Goal: Task Accomplishment & Management: Use online tool/utility

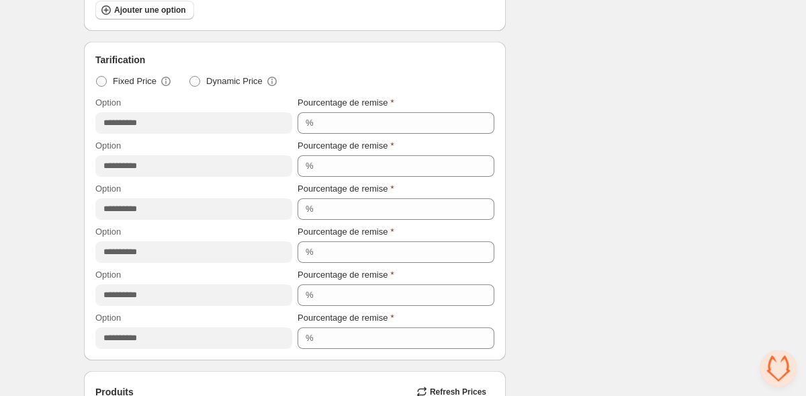
scroll to position [693, 0]
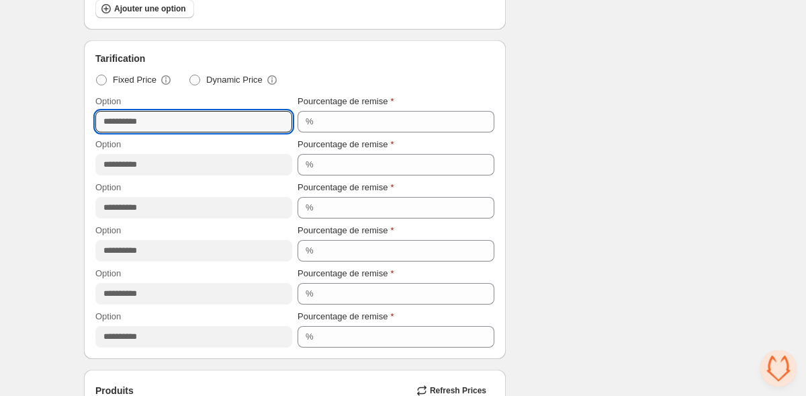
click at [189, 126] on input "**********" at bounding box center [193, 121] width 197 height 21
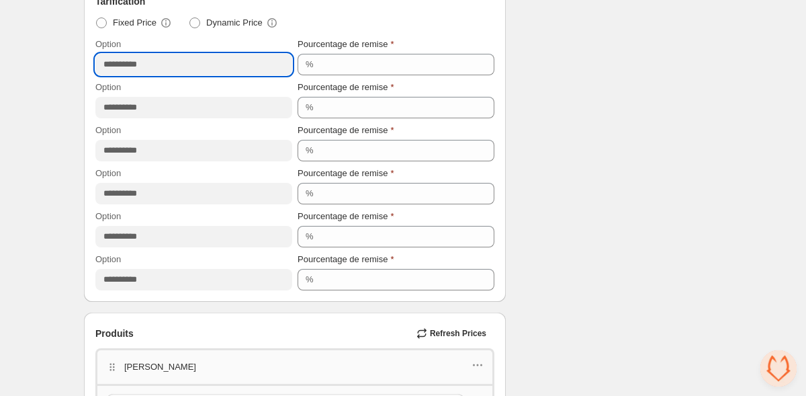
scroll to position [750, 0]
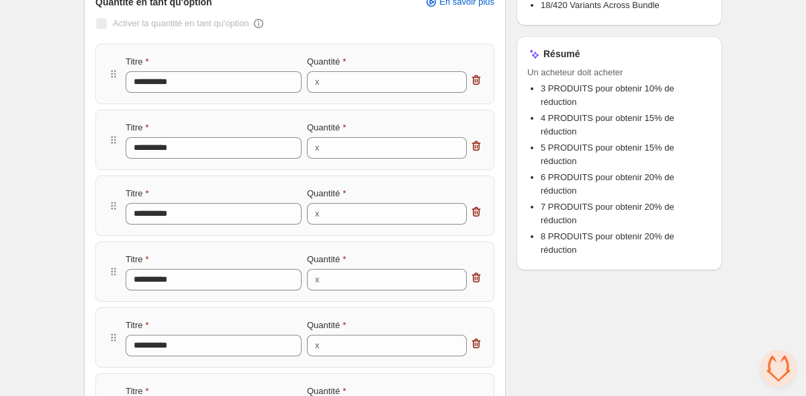
scroll to position [0, 0]
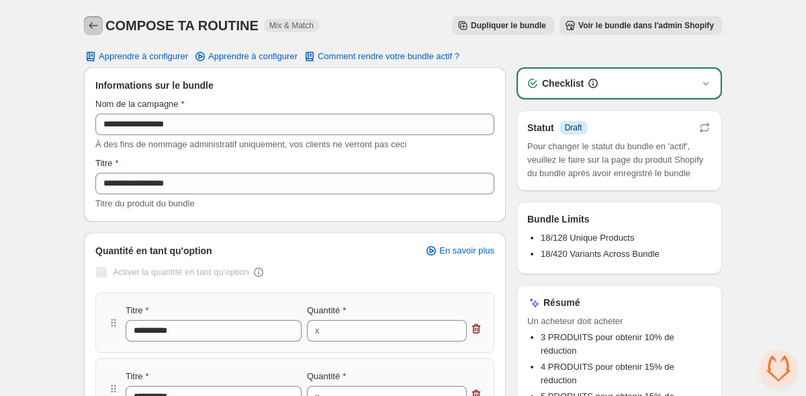
click at [95, 22] on icon "Back" at bounding box center [93, 25] width 13 height 13
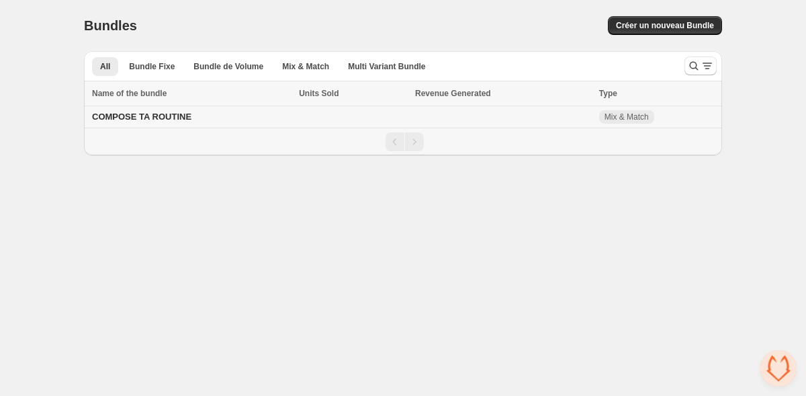
click at [678, 122] on td "Mix & Match" at bounding box center [658, 117] width 127 height 22
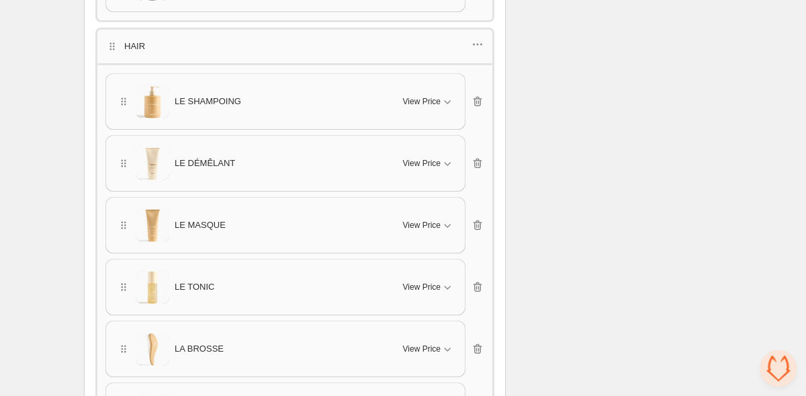
scroll to position [1870, 0]
click at [433, 95] on span "View Price" at bounding box center [422, 100] width 38 height 11
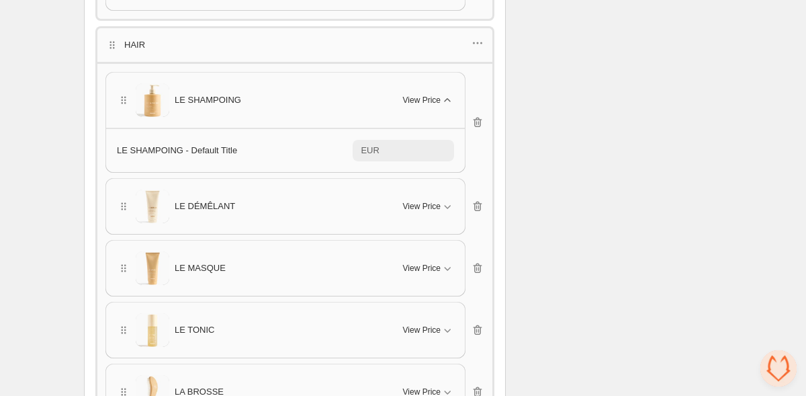
click at [425, 95] on span "View Price" at bounding box center [422, 100] width 38 height 11
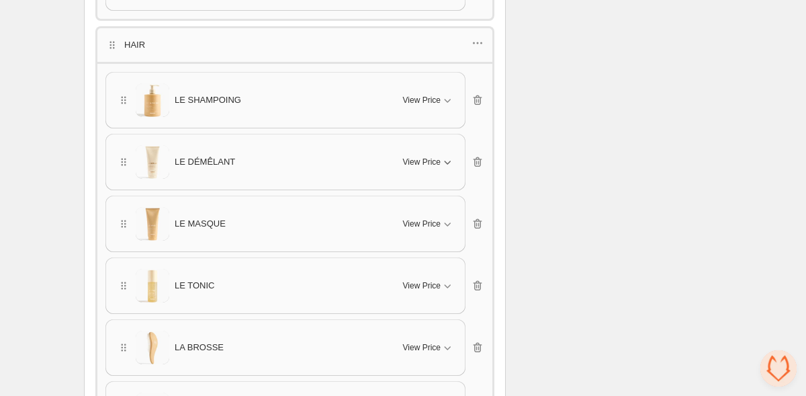
click at [422, 157] on span "View Price" at bounding box center [422, 162] width 38 height 11
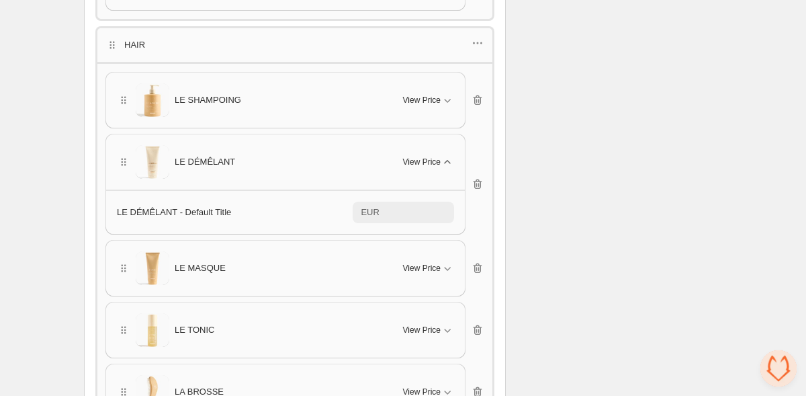
click at [422, 157] on span "View Price" at bounding box center [422, 162] width 38 height 11
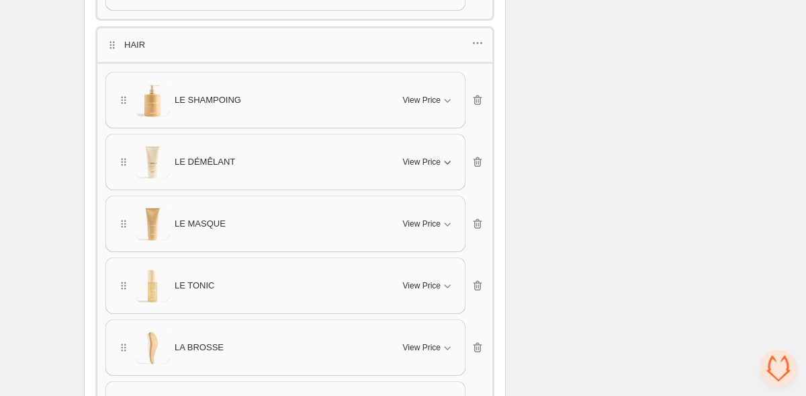
scroll to position [1956, 0]
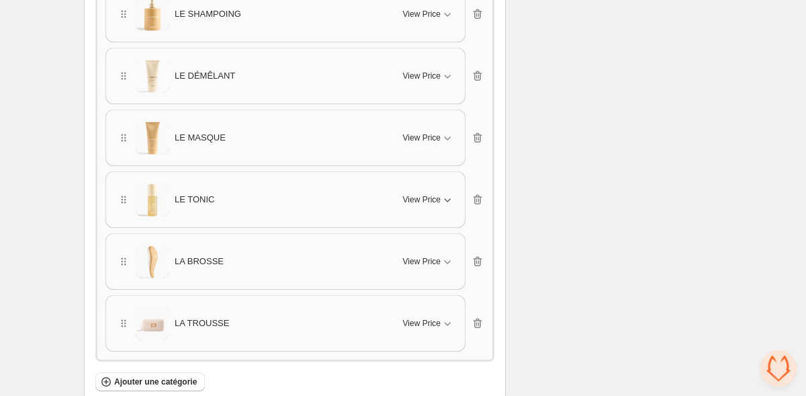
click at [425, 194] on span "View Price" at bounding box center [422, 199] width 38 height 11
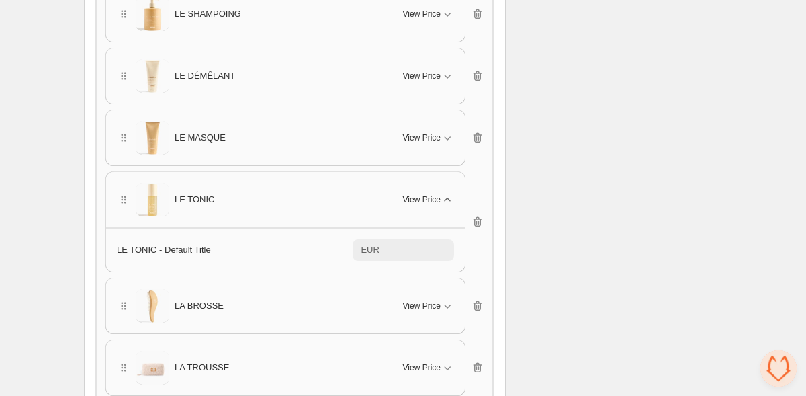
click at [425, 194] on span "View Price" at bounding box center [422, 199] width 38 height 11
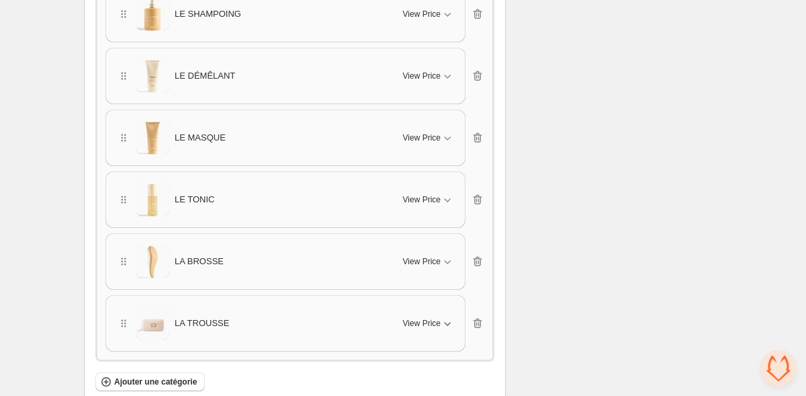
click at [417, 318] on span "View Price" at bounding box center [422, 323] width 38 height 11
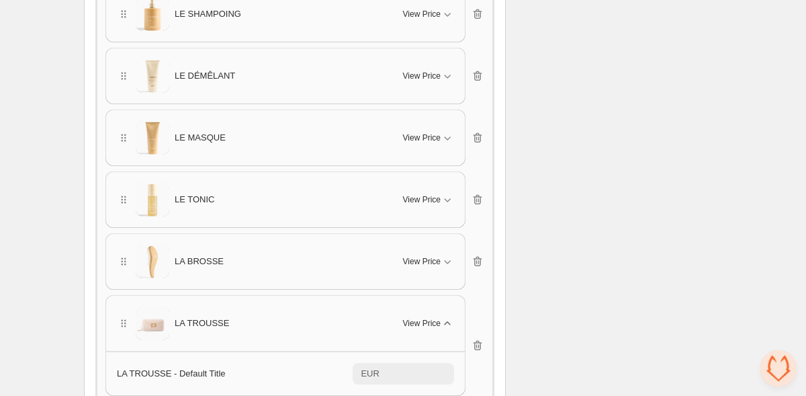
click at [417, 318] on span "View Price" at bounding box center [422, 323] width 38 height 11
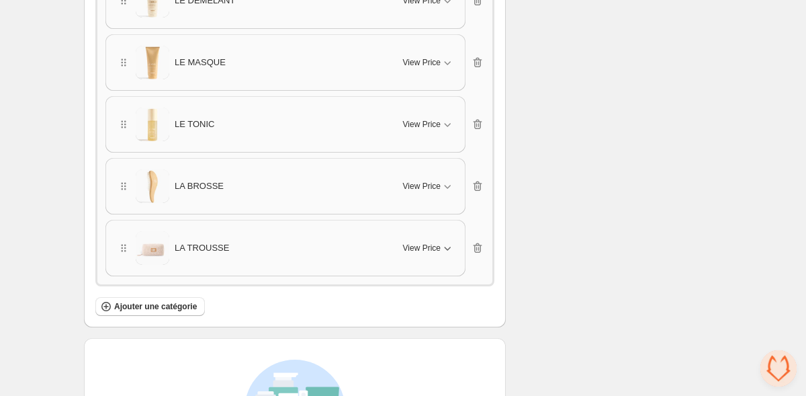
scroll to position [2045, 0]
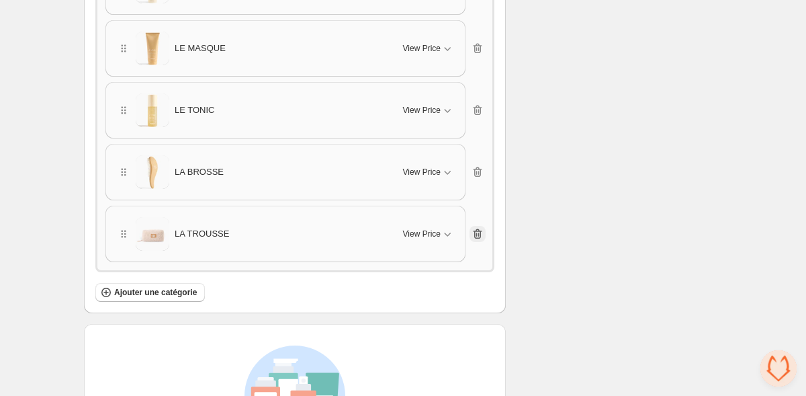
click at [482, 229] on icon "button" at bounding box center [478, 234] width 9 height 10
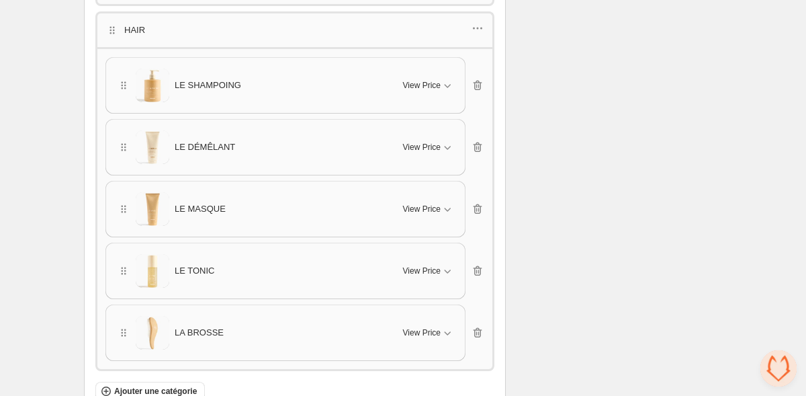
scroll to position [1877, 0]
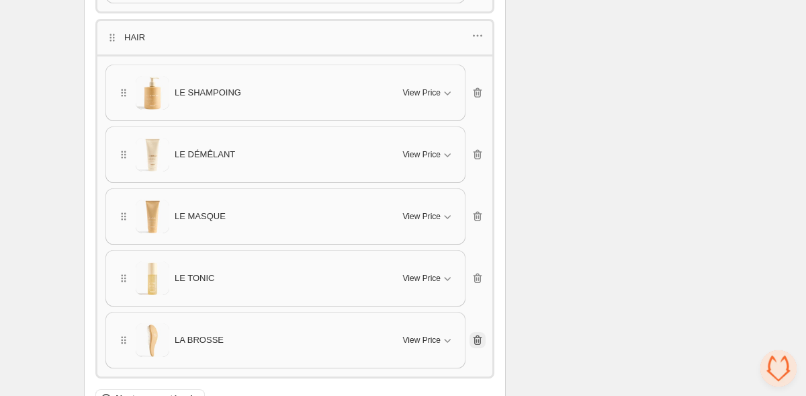
click at [476, 335] on icon "button" at bounding box center [477, 339] width 13 height 13
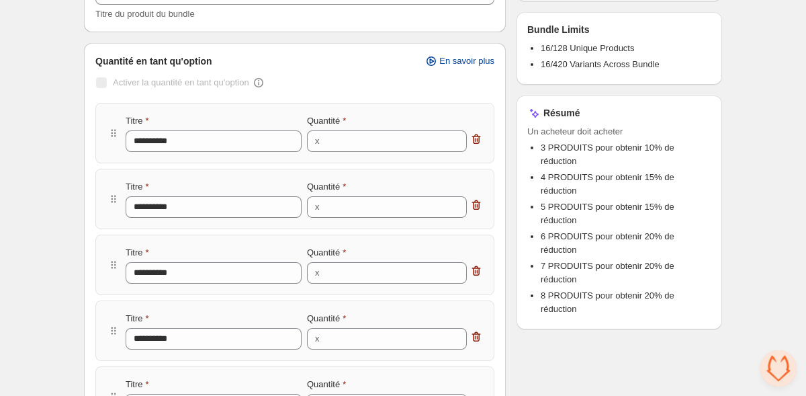
scroll to position [0, 0]
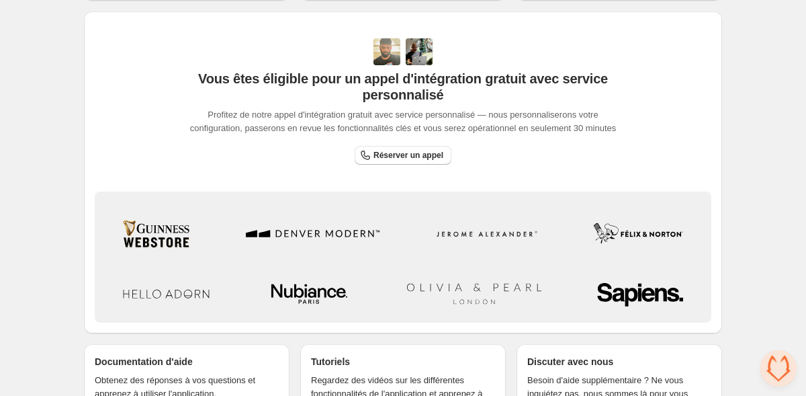
scroll to position [511, 0]
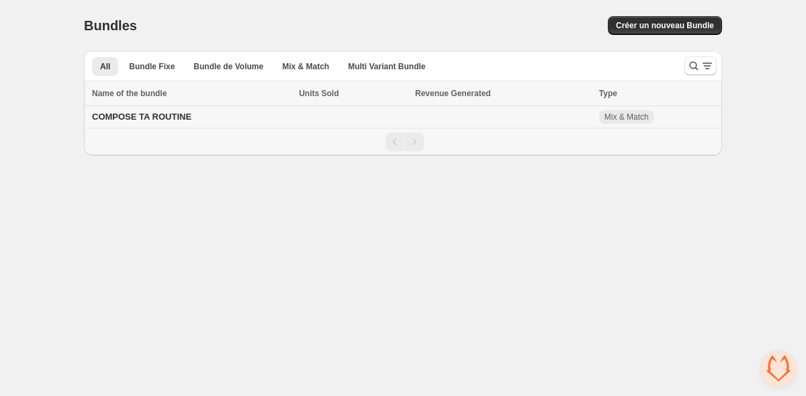
click at [164, 116] on span "COMPOSE TA ROUTINE" at bounding box center [141, 117] width 99 height 10
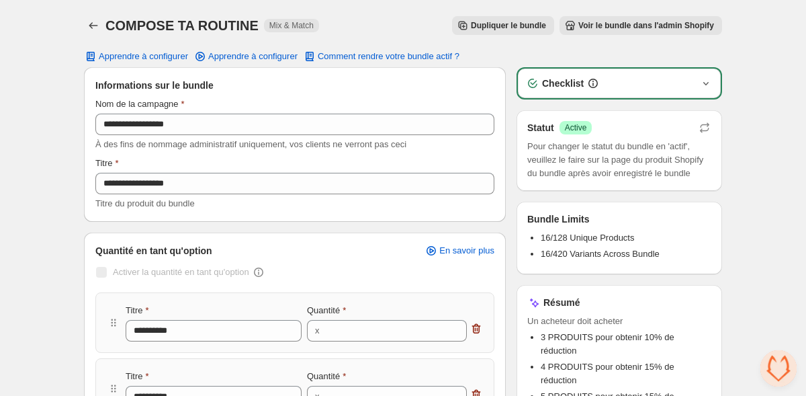
click at [704, 83] on icon "button" at bounding box center [705, 83] width 13 height 13
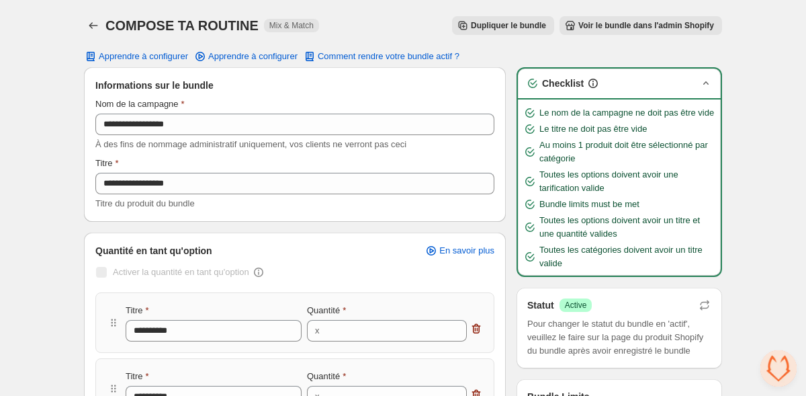
click at [704, 83] on icon "button" at bounding box center [705, 82] width 5 height 3
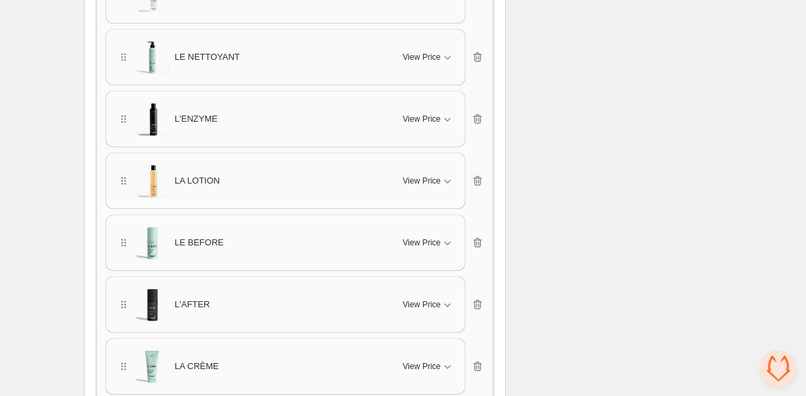
scroll to position [1225, 0]
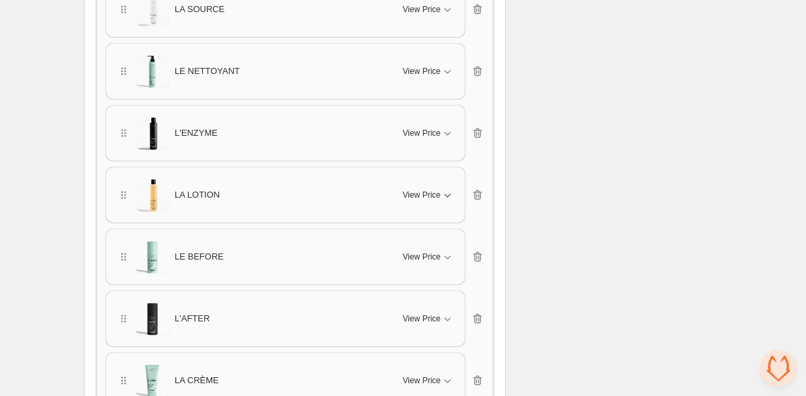
click at [412, 189] on span "View Price" at bounding box center [422, 194] width 38 height 11
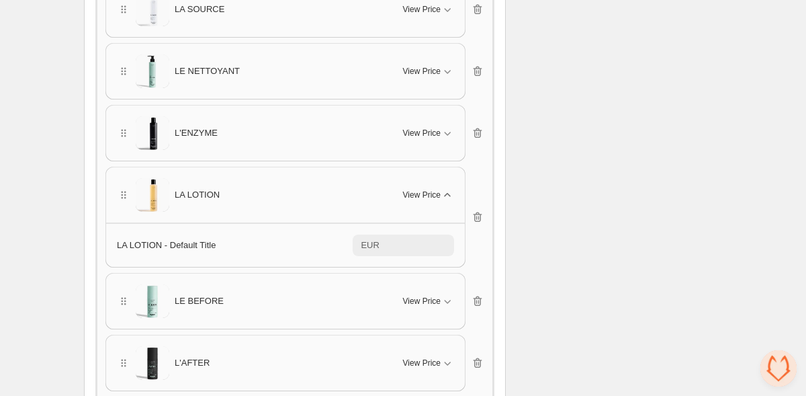
click at [410, 190] on span "View Price" at bounding box center [422, 194] width 38 height 11
